Goal: Information Seeking & Learning: Learn about a topic

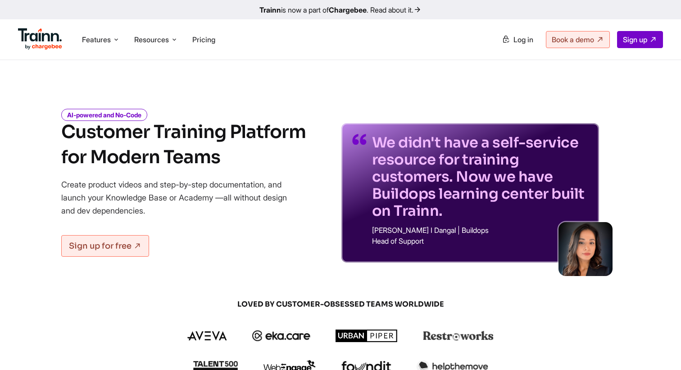
click at [204, 40] on span "Pricing" at bounding box center [203, 39] width 23 height 9
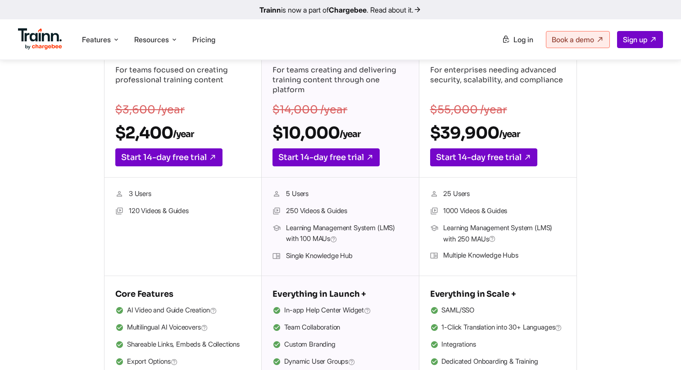
scroll to position [167, 0]
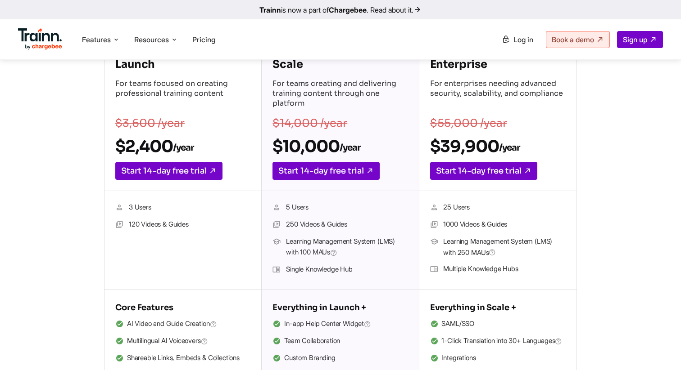
click at [306, 147] on h2 "$10,000 /year" at bounding box center [339, 146] width 135 height 20
click at [337, 235] on ul "5 Users 250 Videos & Guides Learning Management System (LMS) with 100 MAUs Sing…" at bounding box center [339, 240] width 135 height 77
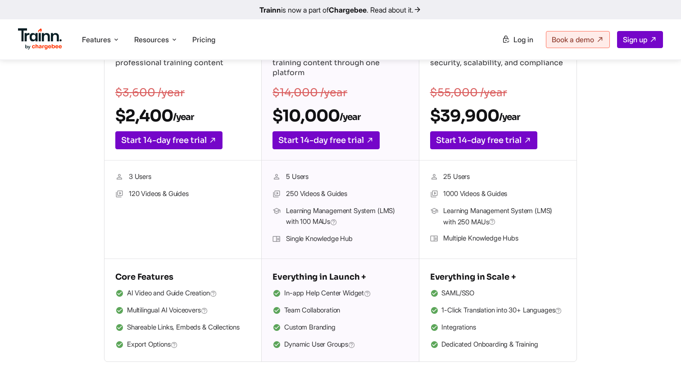
scroll to position [0, 0]
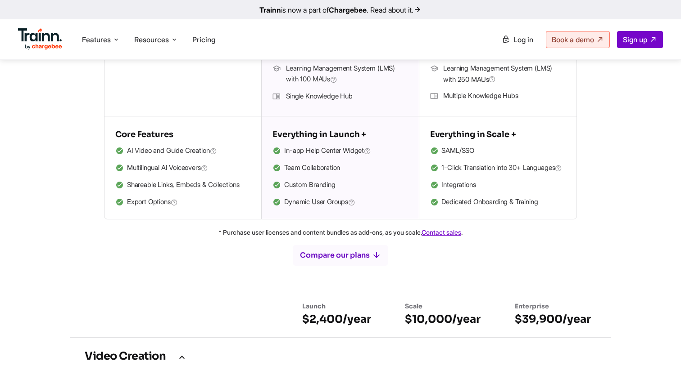
scroll to position [1067, 0]
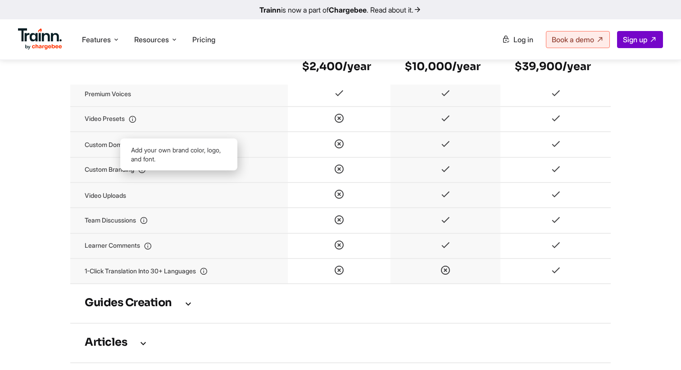
click at [146, 174] on icon at bounding box center [142, 171] width 8 height 8
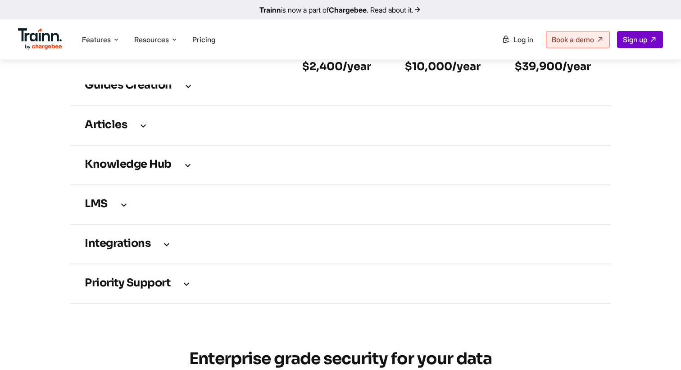
scroll to position [1236, 0]
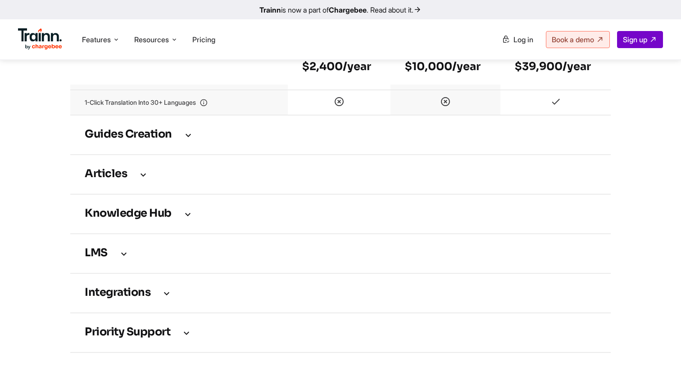
click at [150, 140] on h3 "Guides creation" at bounding box center [340, 135] width 511 height 10
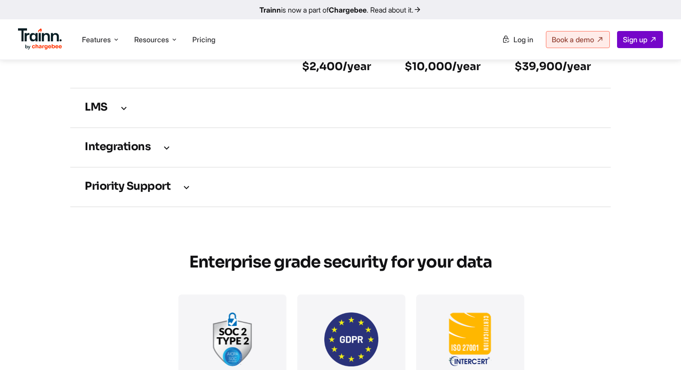
scroll to position [1828, 0]
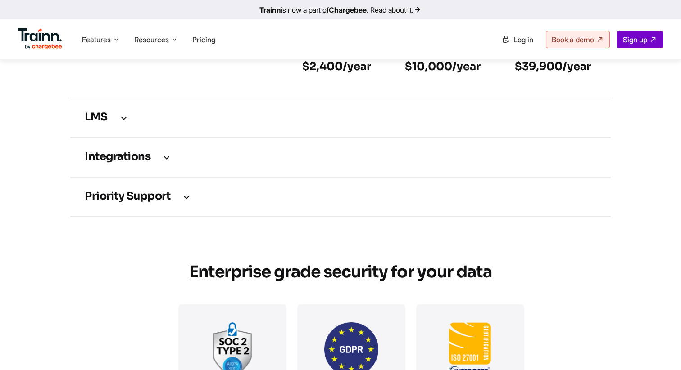
click at [124, 83] on h3 "Knowledge Hub" at bounding box center [340, 78] width 511 height 10
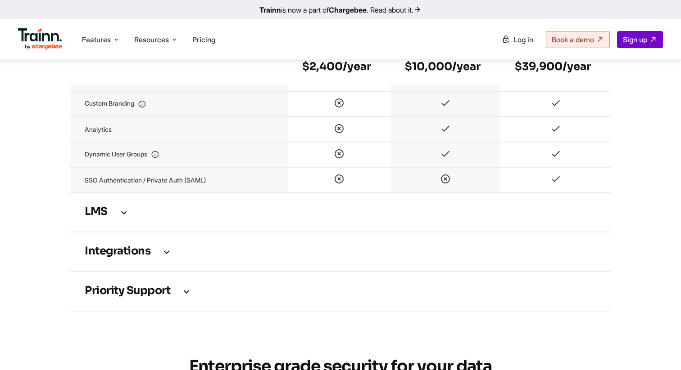
scroll to position [1940, 0]
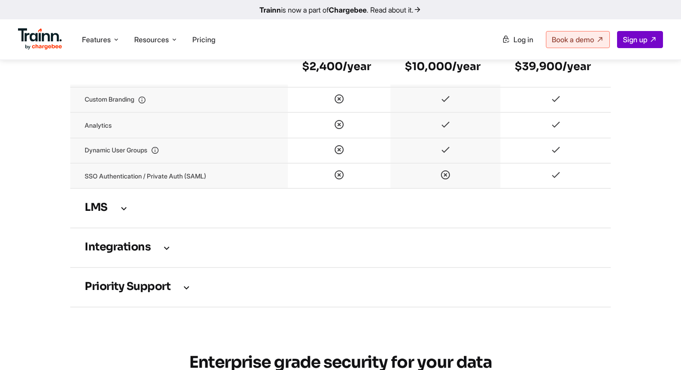
click at [117, 213] on h3 "LMS" at bounding box center [340, 208] width 511 height 10
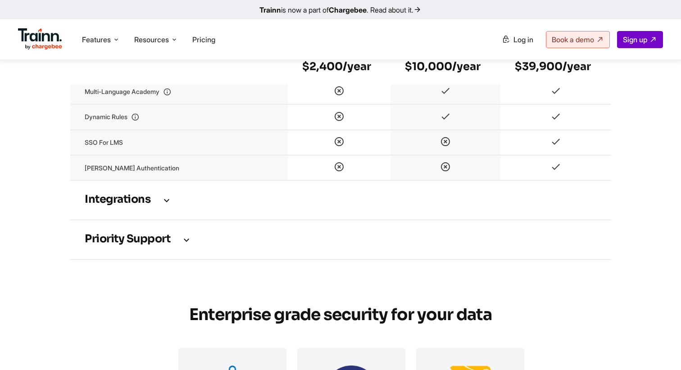
scroll to position [2292, 0]
click at [128, 206] on h3 "Integrations" at bounding box center [340, 201] width 511 height 10
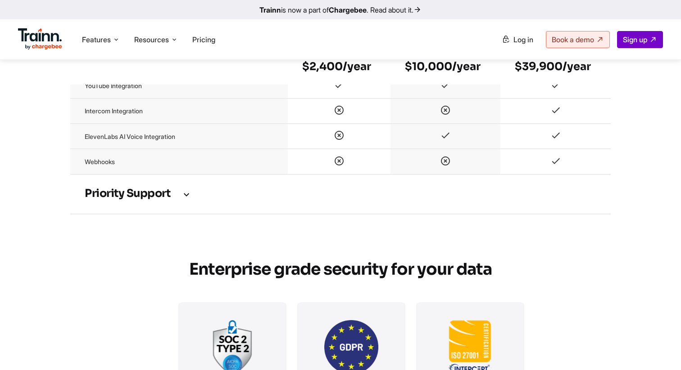
click at [135, 199] on h3 "Priority support" at bounding box center [340, 194] width 511 height 10
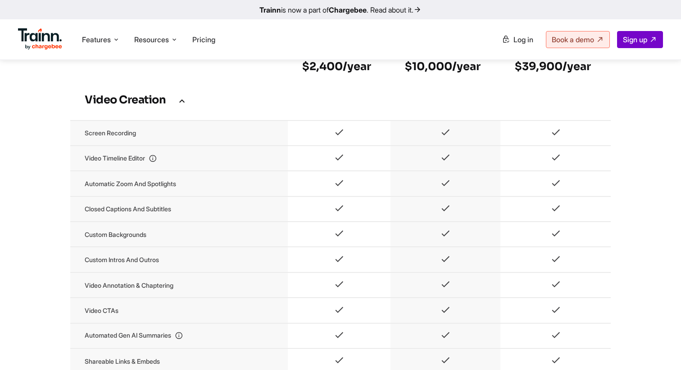
scroll to position [728, 0]
